Goal: Find specific page/section

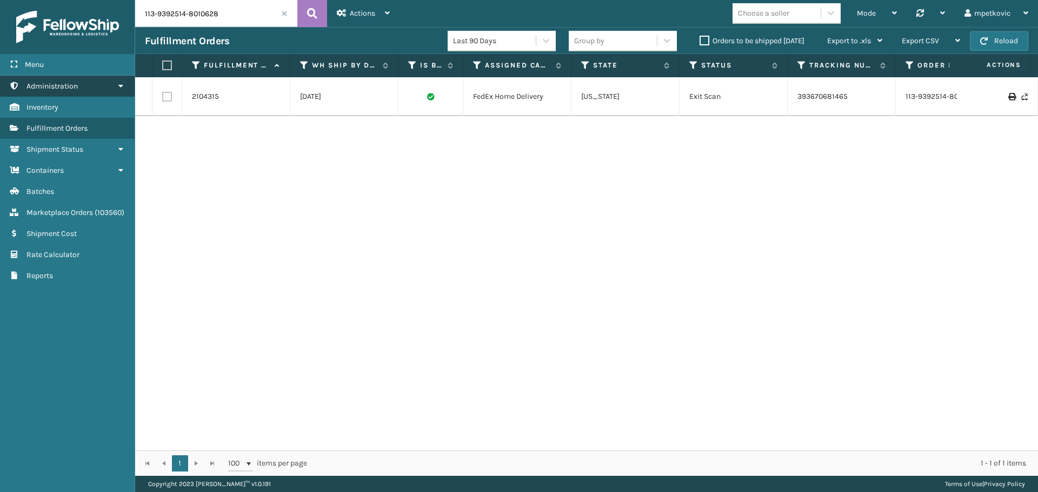
click at [67, 84] on span "Administration" at bounding box center [51, 86] width 51 height 9
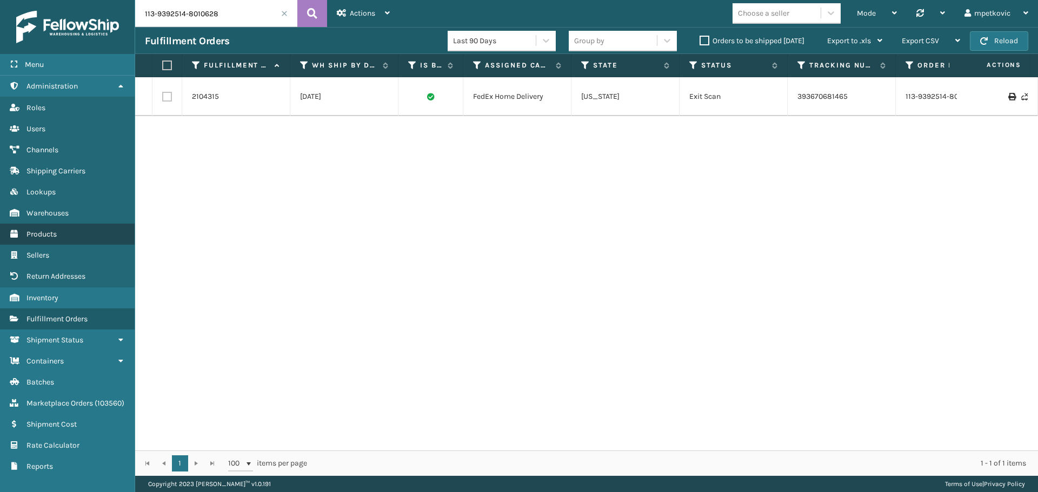
click at [50, 232] on span "Products" at bounding box center [41, 234] width 30 height 9
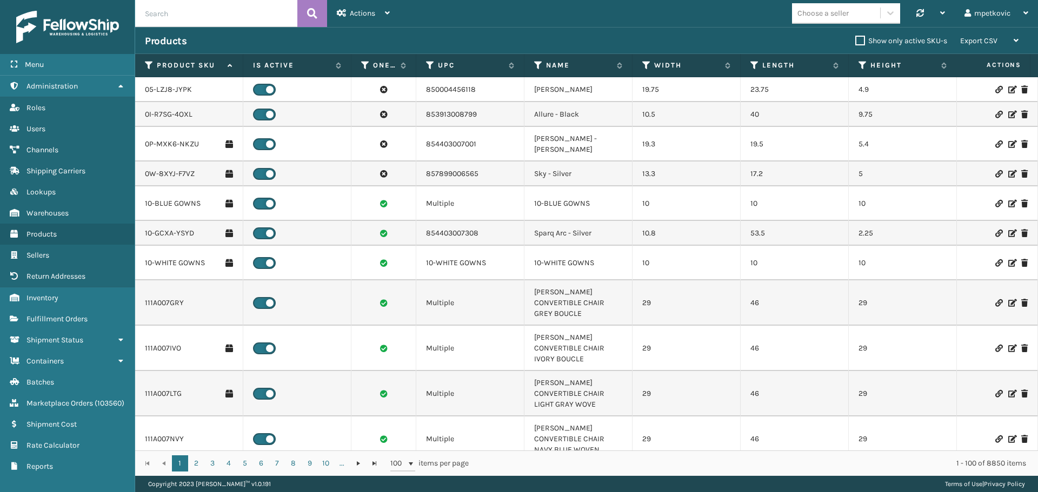
click at [197, 15] on input "text" at bounding box center [216, 13] width 162 height 27
type input "mil"
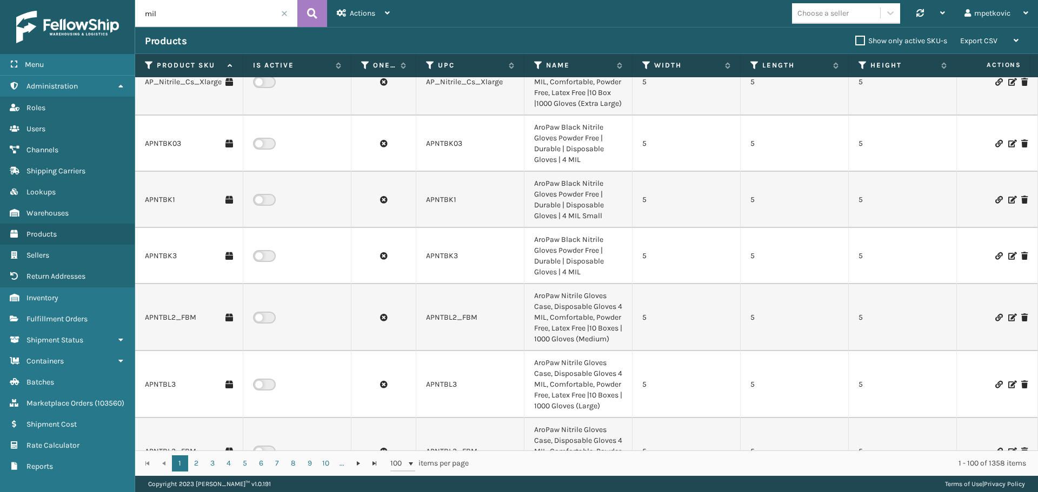
scroll to position [324, 0]
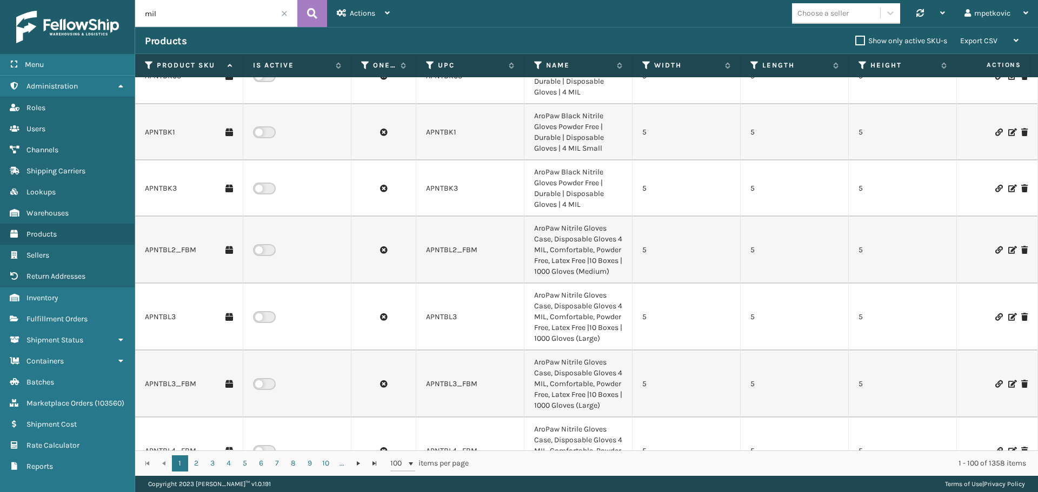
click at [864, 19] on div "Choose a seller" at bounding box center [836, 13] width 88 height 18
type input "mil"
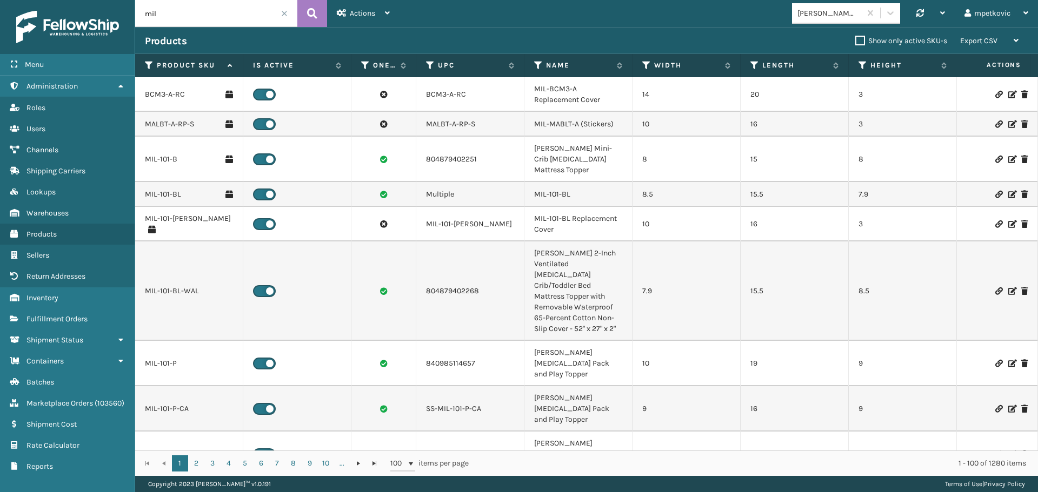
click at [173, 293] on td "MIL-101-BL-WAL" at bounding box center [189, 291] width 108 height 99
click at [170, 288] on link "MIL-101-BL-WAL" at bounding box center [172, 291] width 54 height 11
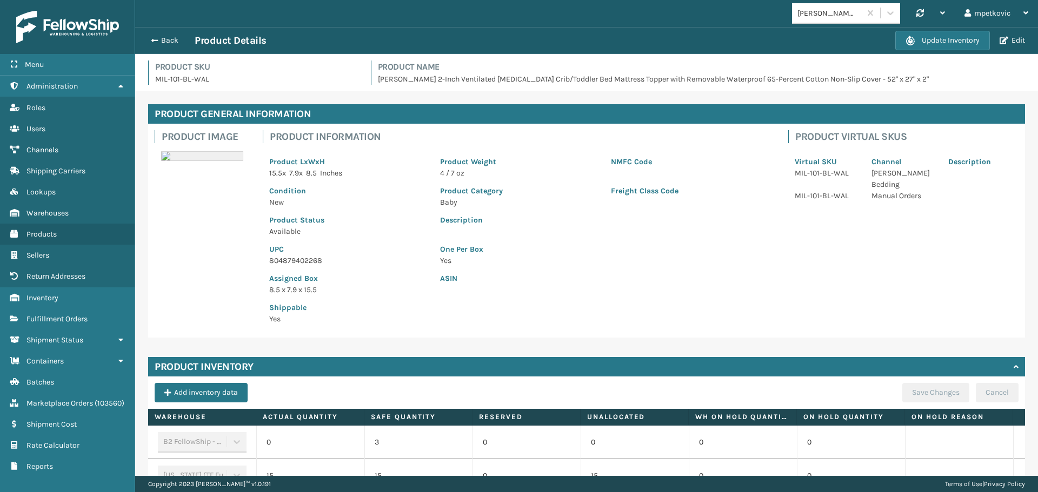
click at [238, 211] on div "Product Image Product Information Product LxWxH 15.5 x 7.9 x 8.5 Inches Product…" at bounding box center [586, 231] width 877 height 214
click at [168, 159] on img at bounding box center [202, 156] width 82 height 10
click at [179, 181] on div "Product Image Product Information Product LxWxH 15.5 x 7.9 x 8.5 Inches Product…" at bounding box center [586, 231] width 877 height 214
click at [184, 170] on div "Product Image" at bounding box center [202, 149] width 108 height 50
click at [218, 177] on div "Product Image Product Information Product LxWxH 15.5 x 7.9 x 8.5 Inches Product…" at bounding box center [586, 231] width 877 height 214
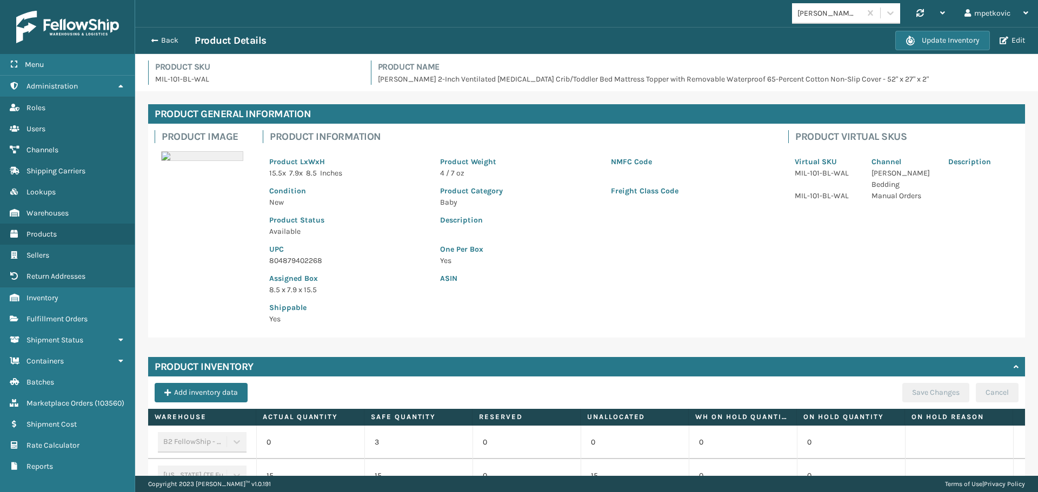
click at [204, 174] on div "Product Image" at bounding box center [202, 149] width 108 height 50
click at [212, 171] on div "Product Image" at bounding box center [202, 149] width 108 height 50
click at [202, 170] on div "Product Image" at bounding box center [202, 149] width 108 height 50
click at [202, 174] on div "Product Image" at bounding box center [202, 149] width 108 height 50
click at [200, 172] on div "Product Image" at bounding box center [202, 149] width 108 height 50
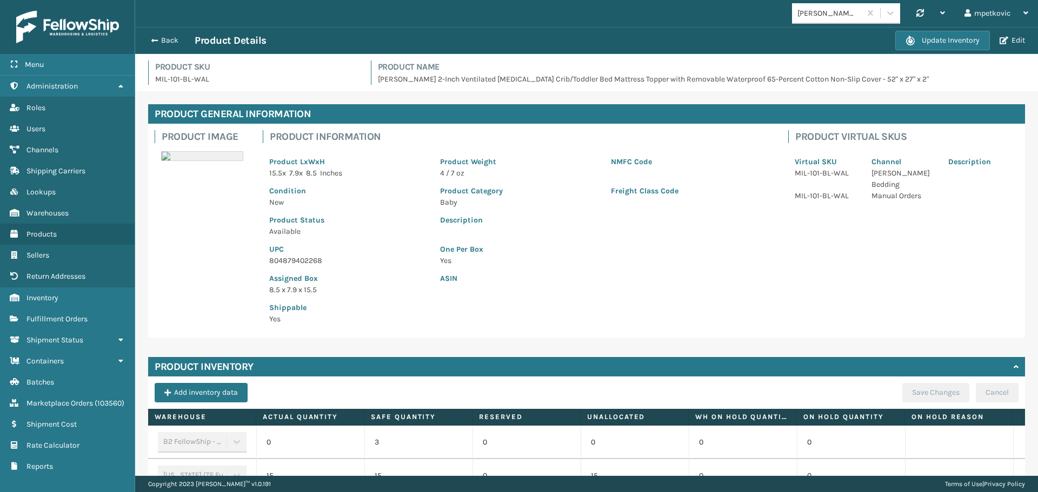
click at [192, 176] on div "Product Image Product Information Product LxWxH 15.5 x 7.9 x 8.5 Inches Product…" at bounding box center [586, 231] width 877 height 214
click at [524, 162] on p "Product Weight" at bounding box center [519, 161] width 158 height 11
click at [455, 144] on div "Product LxWxH 15.5 x 7.9 x 8.5 Inches Product Weight 4 / 7 oz NMFC Code Conditi…" at bounding box center [519, 237] width 512 height 188
click at [445, 145] on div "Product LxWxH 15.5 x 7.9 x 8.5 Inches Product Weight 4 / 7 oz NMFC Code Conditi…" at bounding box center [519, 237] width 512 height 188
drag, startPoint x: 395, startPoint y: 138, endPoint x: 389, endPoint y: 137, distance: 6.6
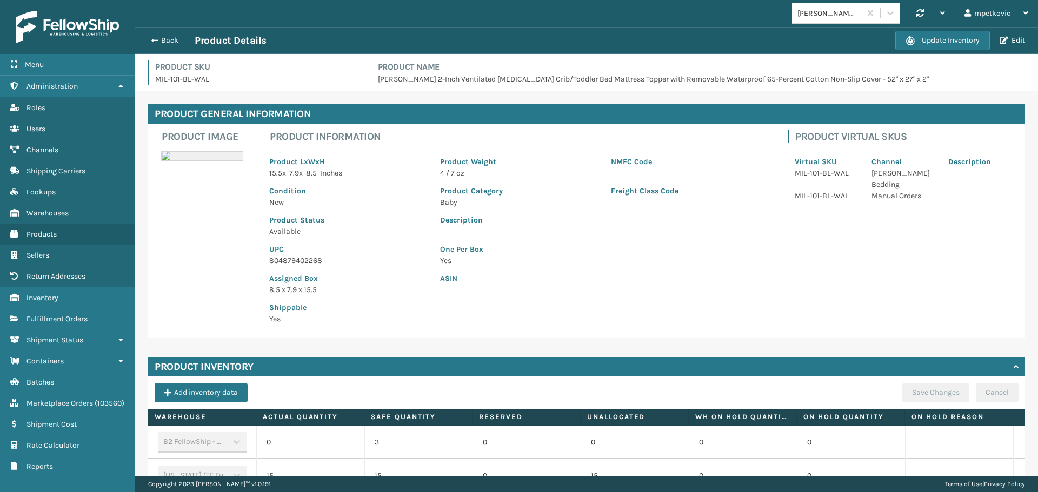
click at [395, 138] on h4 "Product Information" at bounding box center [522, 136] width 505 height 13
click at [238, 88] on div "Product SKU MIL-101-BL-WAL Product Name [PERSON_NAME] 2-Inch Ventilated [MEDICA…" at bounding box center [587, 76] width 890 height 31
click at [156, 40] on span "button" at bounding box center [153, 41] width 6 height 8
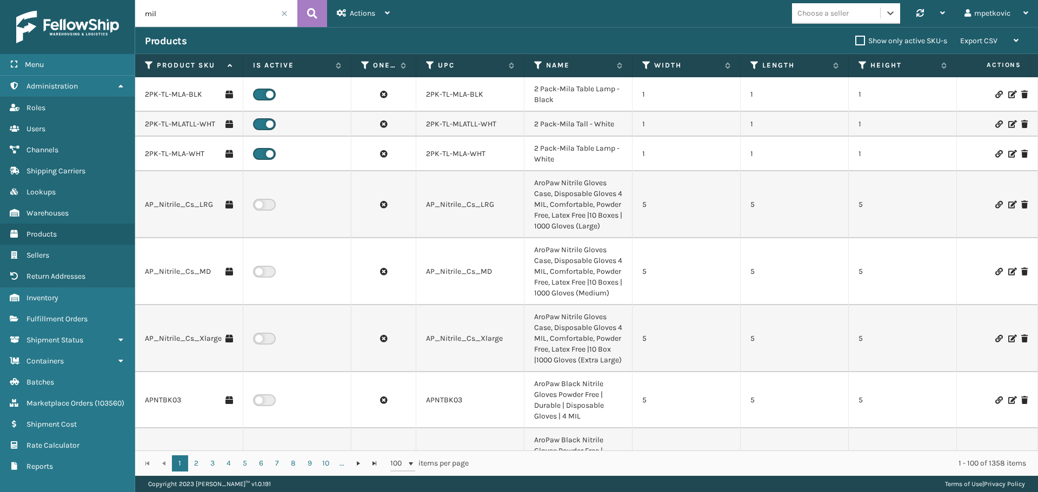
click at [420, 12] on div "0 results available. Select is focused ,type to refine list, press Down to open…" at bounding box center [719, 13] width 638 height 27
